Goal: Information Seeking & Learning: Understand process/instructions

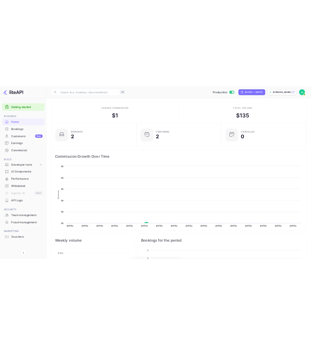
scroll to position [117, 166]
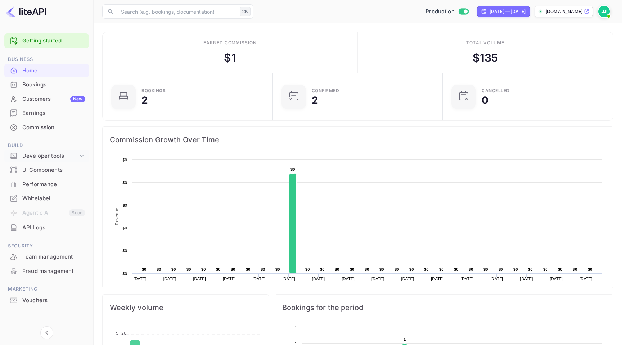
click at [58, 157] on div "Developer tools" at bounding box center [50, 156] width 56 height 8
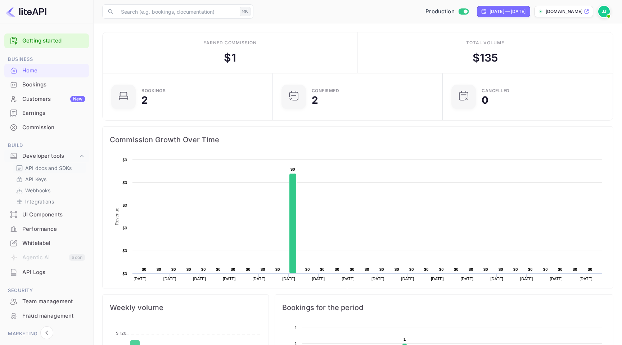
click at [71, 169] on p "API docs and SDKs" at bounding box center [48, 168] width 47 height 8
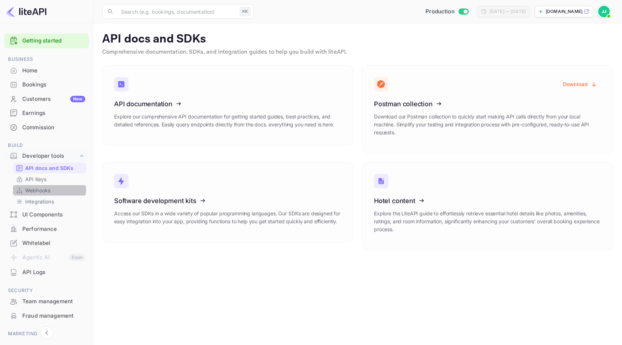
click at [55, 192] on link "Webhooks" at bounding box center [49, 190] width 67 height 8
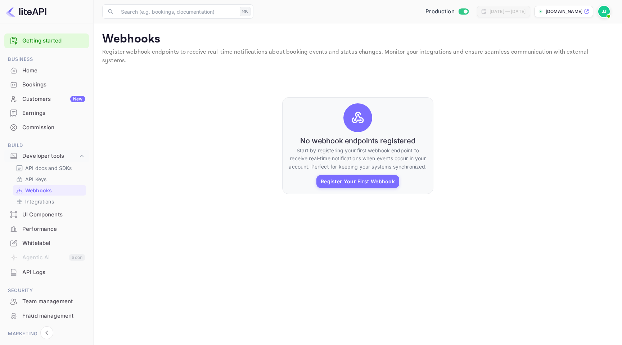
click at [350, 227] on main "Webhooks Register webhook endpoints to receive real-time notifications about bo…" at bounding box center [358, 183] width 528 height 321
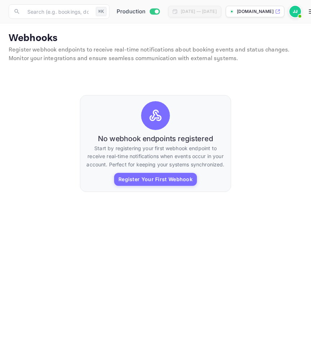
click at [77, 127] on div "No webhook endpoints registered Start by registering your first webhook endpoin…" at bounding box center [156, 144] width 294 height 144
